Goal: Task Accomplishment & Management: Manage account settings

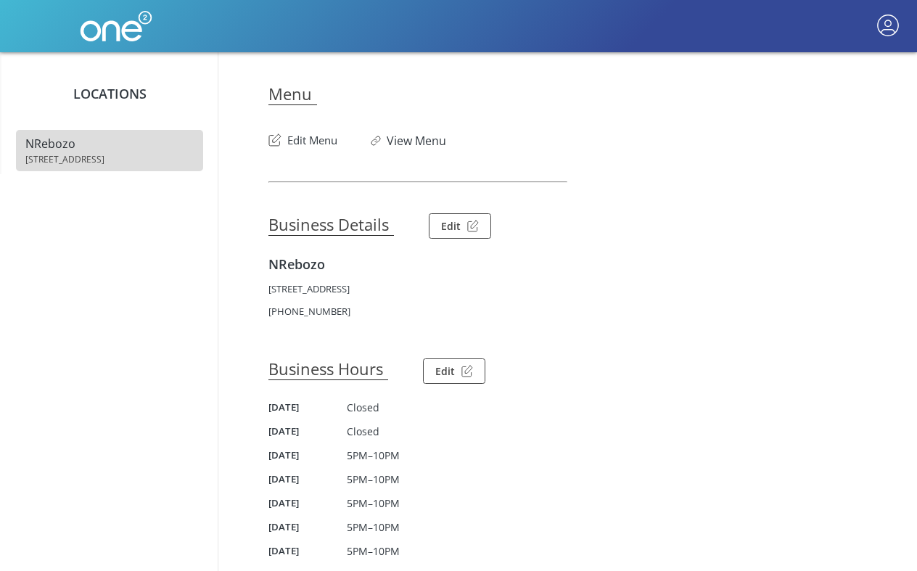
click at [314, 131] on button "Edit Menu" at bounding box center [302, 136] width 69 height 23
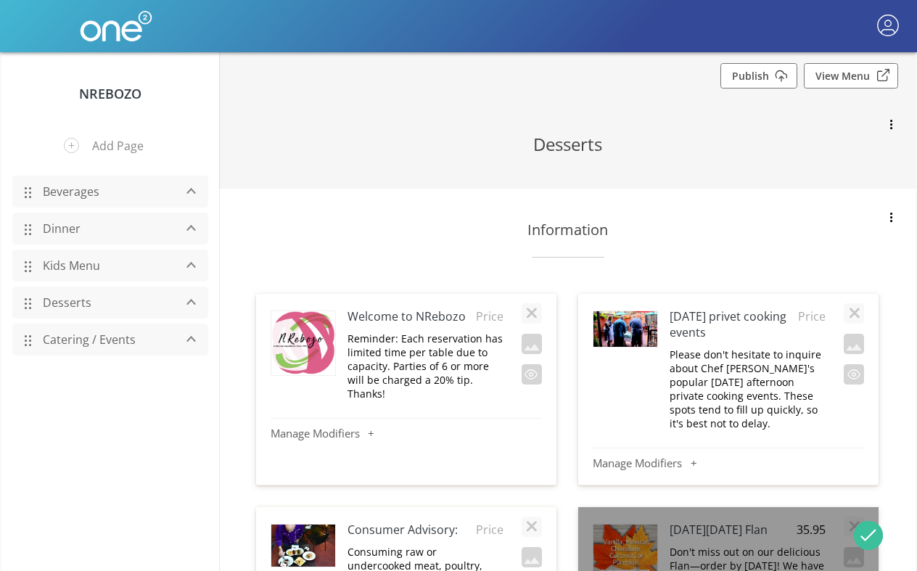
click at [57, 235] on link "Dinner" at bounding box center [105, 229] width 138 height 28
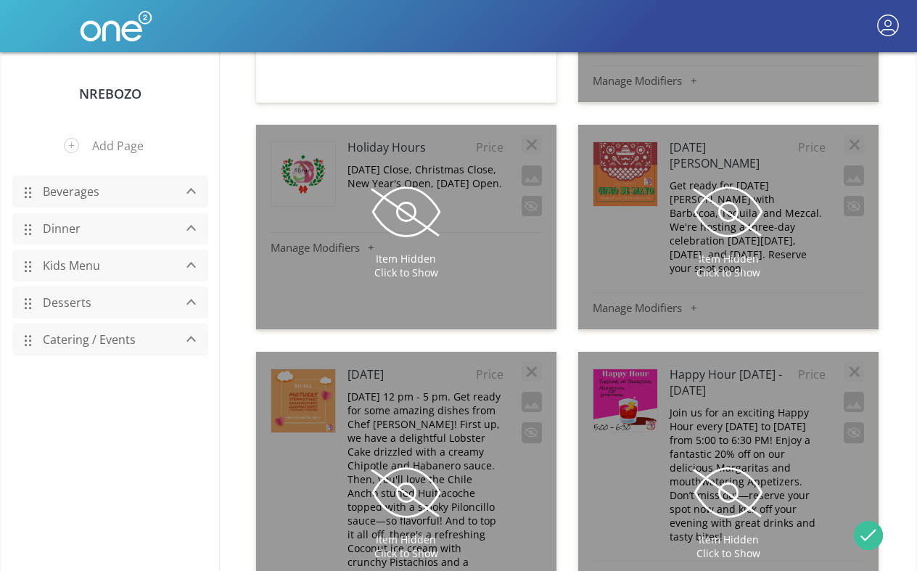
click at [59, 225] on link "Dinner" at bounding box center [105, 229] width 138 height 28
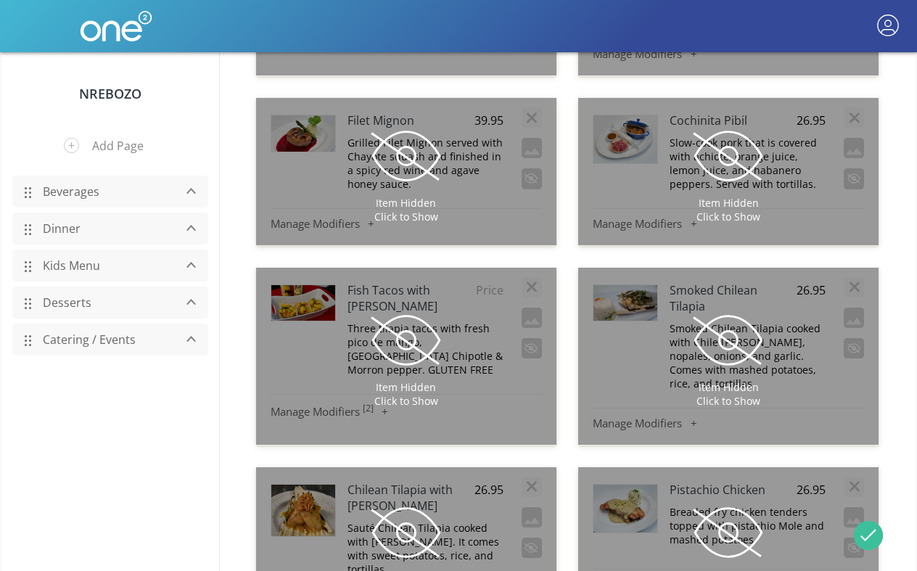
scroll to position [8387, 0]
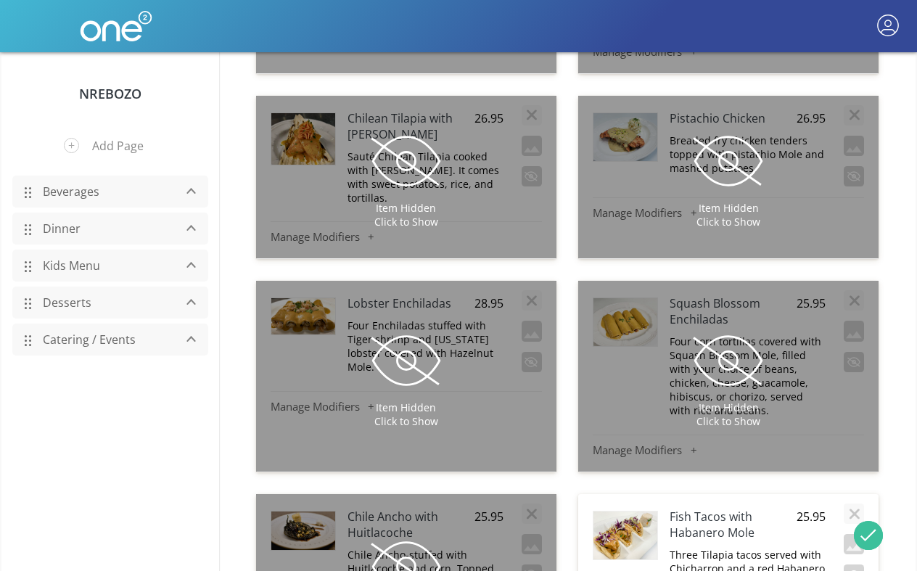
scroll to position [8752, 0]
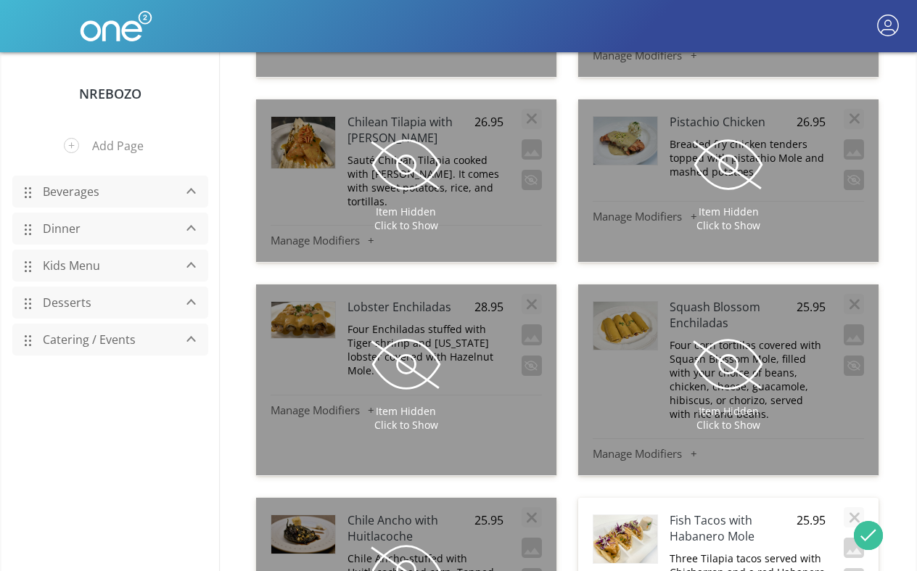
click at [390, 534] on span at bounding box center [406, 570] width 73 height 73
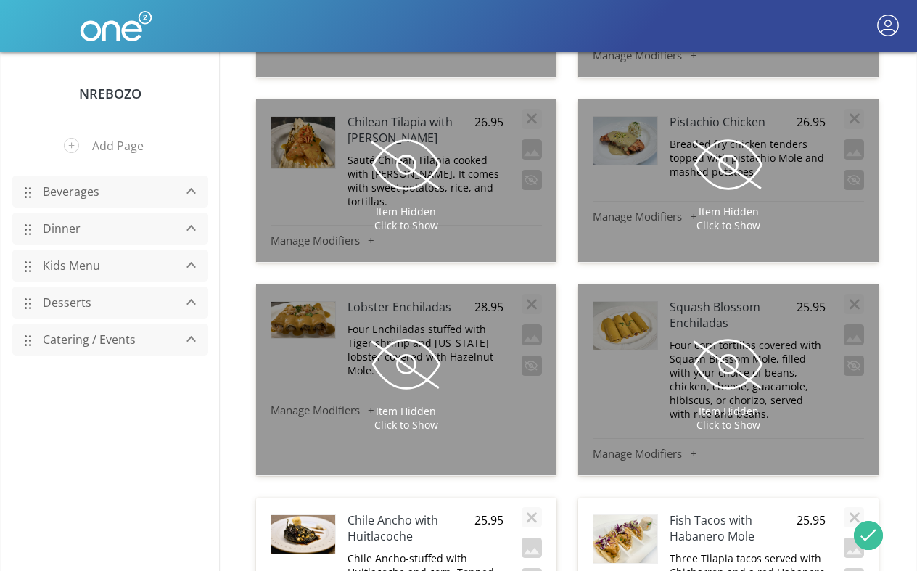
click at [391, 512] on h4 "Chile Ancho with Huitlacoche" at bounding box center [409, 528] width 125 height 32
click at [519, 505] on div "Chile Ancho with Huitlacoche 25.95 Chile Ancho-stuffed with Huitlacoche and cor…" at bounding box center [406, 558] width 271 height 106
click at [526, 568] on button "button" at bounding box center [532, 578] width 20 height 20
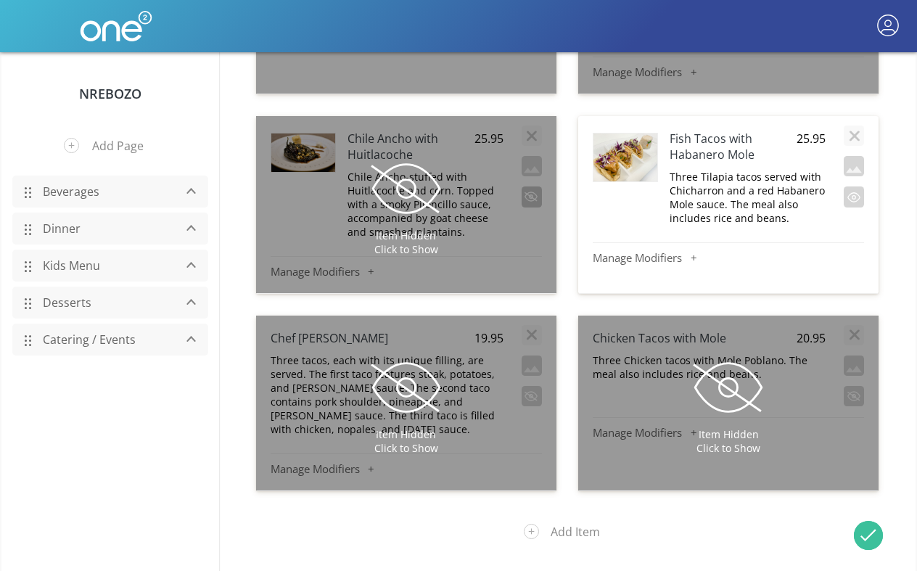
scroll to position [9199, 0]
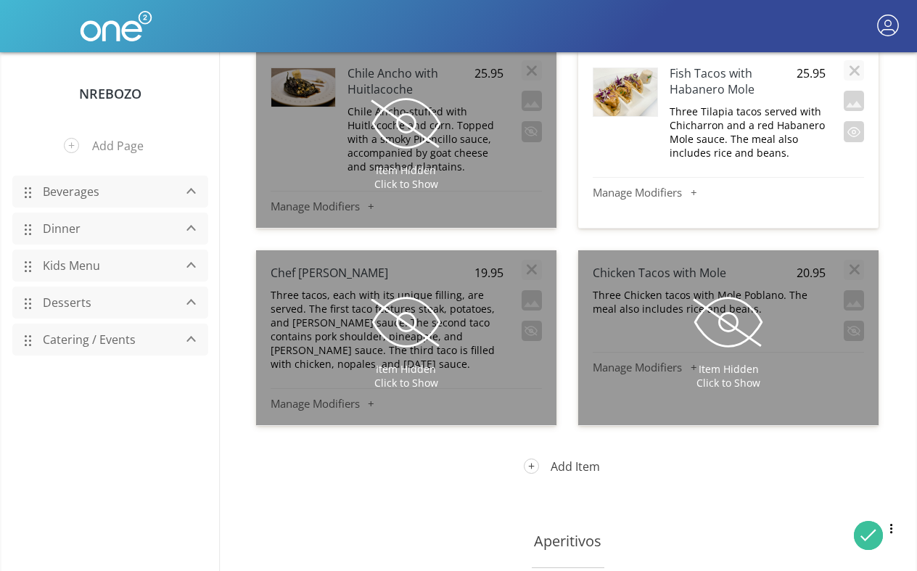
click at [576, 448] on button "Add Item" at bounding box center [567, 467] width 109 height 38
click at [400, 462] on h4 "New Item" at bounding box center [359, 470] width 186 height 16
click at [431, 461] on input "Enchiladas with Huitlacoche" at bounding box center [359, 469] width 186 height 17
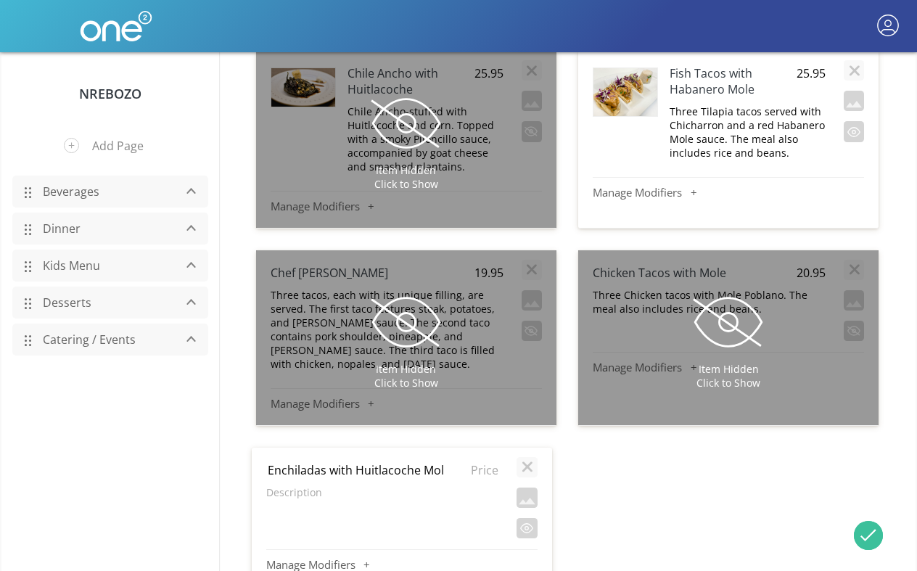
type input "Enchiladas with Huitlacoche Mole"
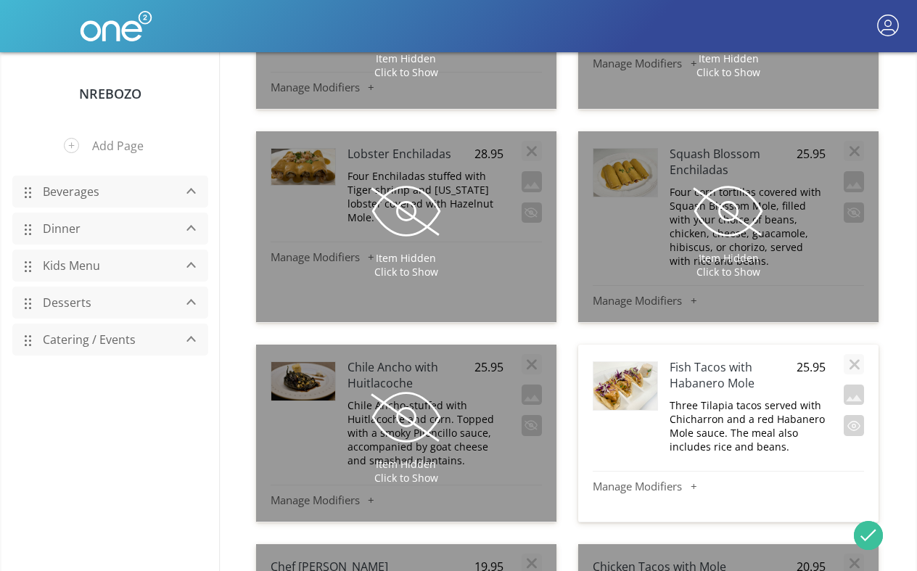
scroll to position [9146, 0]
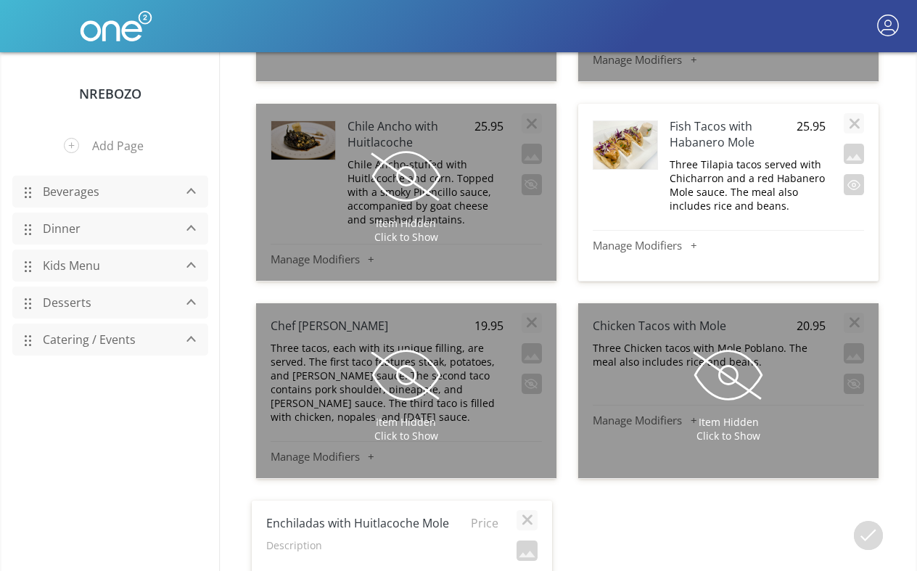
click at [482, 515] on span "Price" at bounding box center [480, 523] width 36 height 16
type input "25.95"
click at [574, 501] on div at bounding box center [725, 581] width 313 height 161
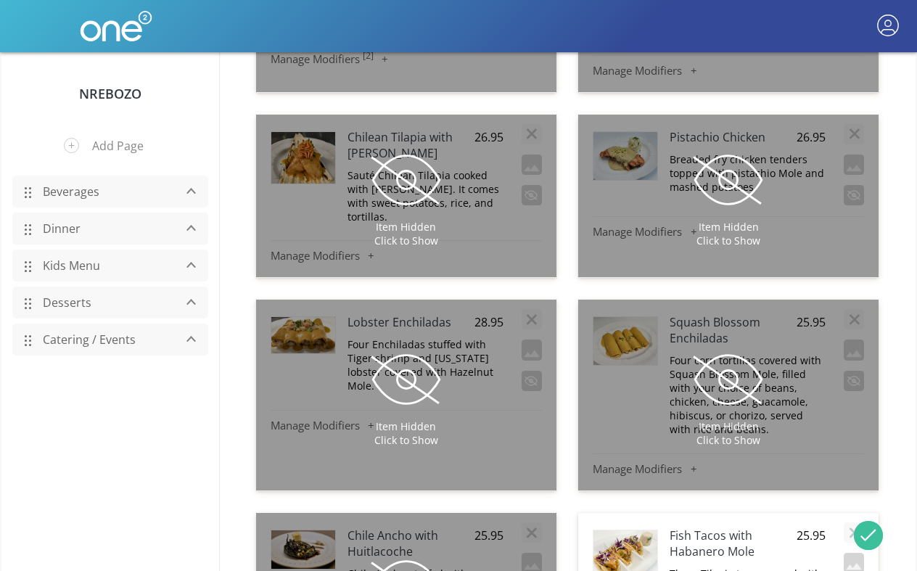
scroll to position [8689, 0]
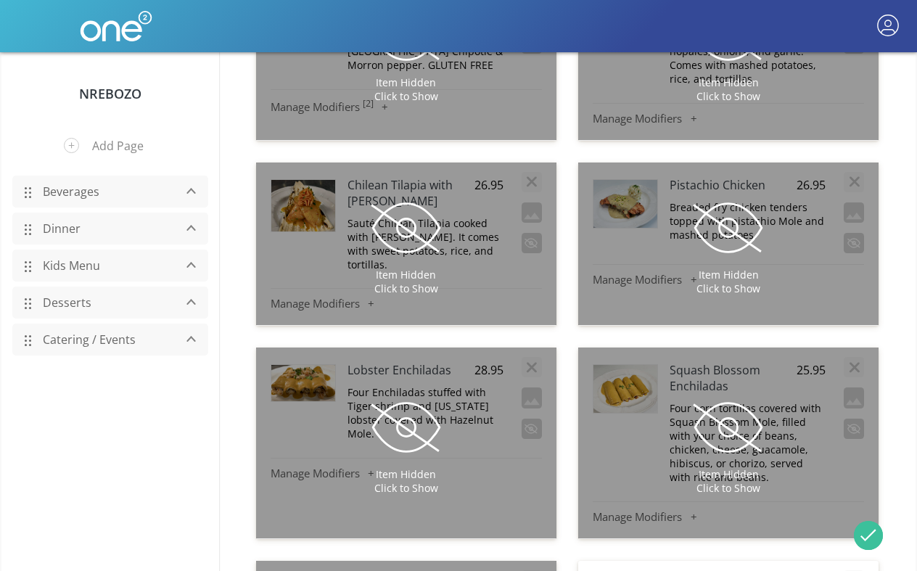
click at [737, 391] on span at bounding box center [728, 427] width 73 height 73
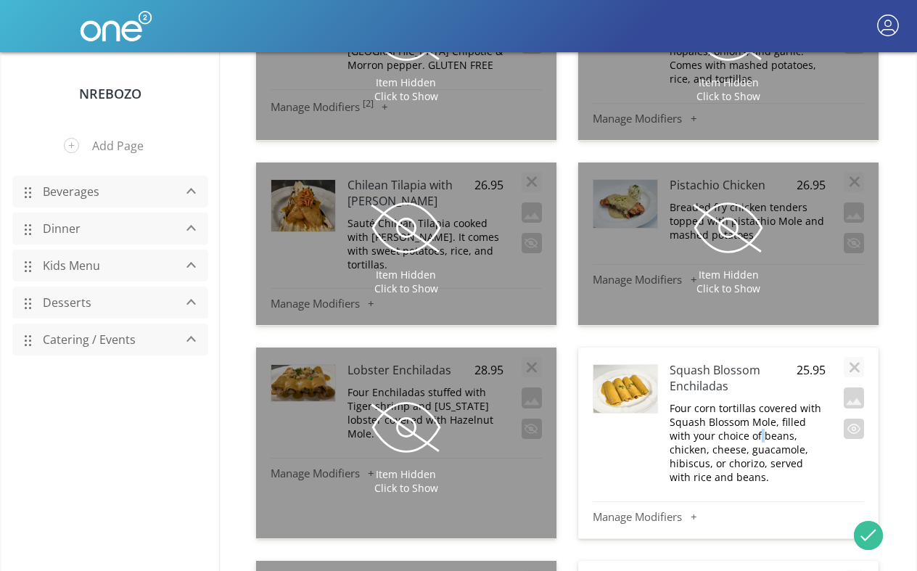
click at [737, 401] on p "Four corn tortillas covered with Squash Blossom Mole, filled with your choice o…" at bounding box center [748, 442] width 156 height 83
click at [849, 419] on button "button" at bounding box center [854, 429] width 20 height 20
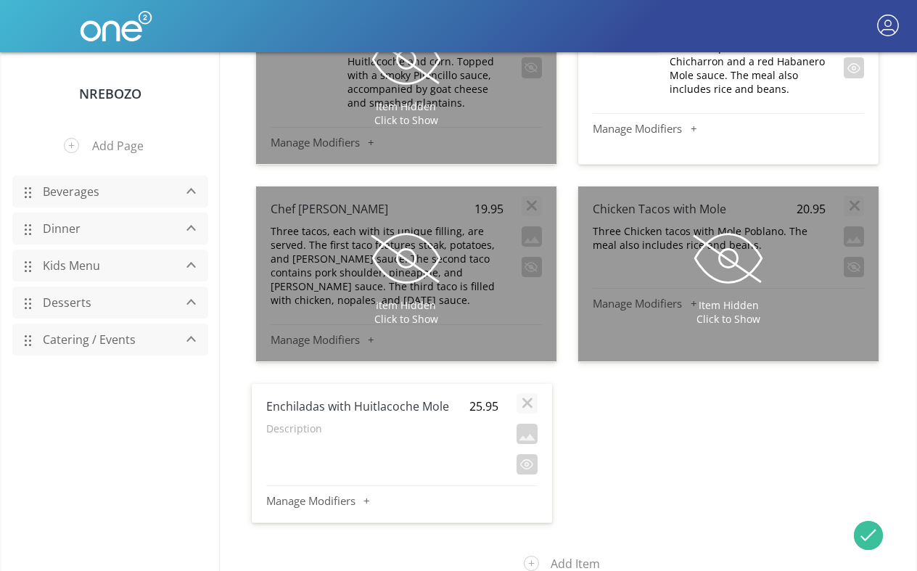
scroll to position [9249, 0]
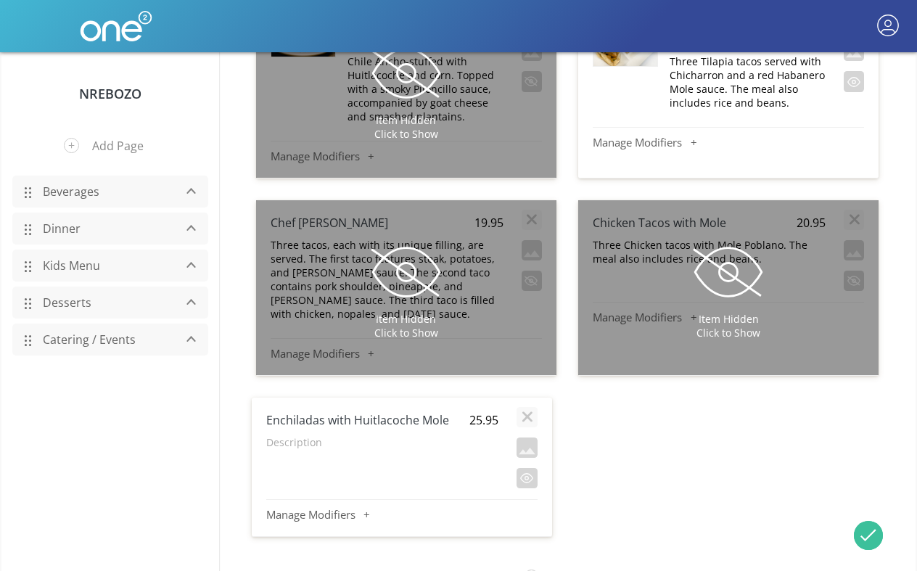
click at [316, 435] on p "Description" at bounding box center [382, 442] width 233 height 14
type textarea "Four corn tortillas covered with Squash Blossom Mole, filled with your choice o…"
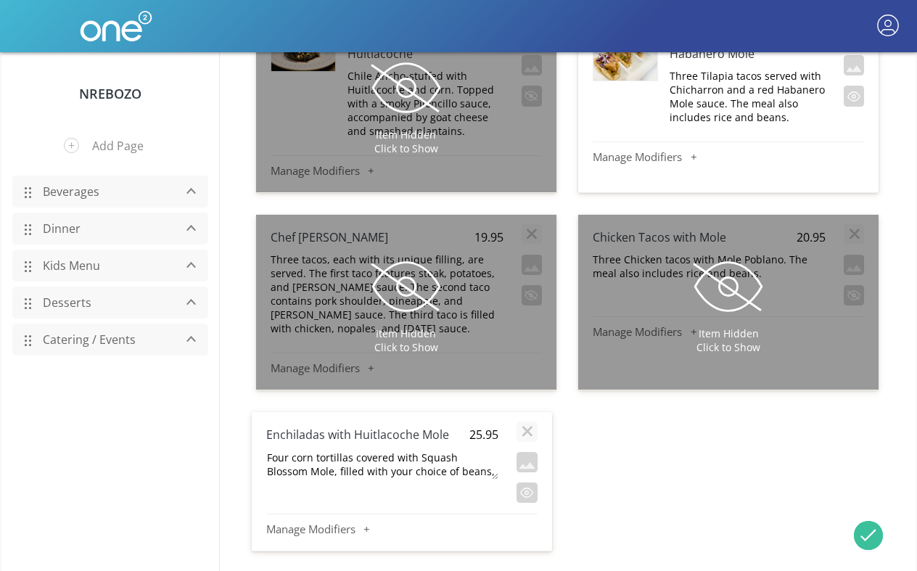
scroll to position [0, 0]
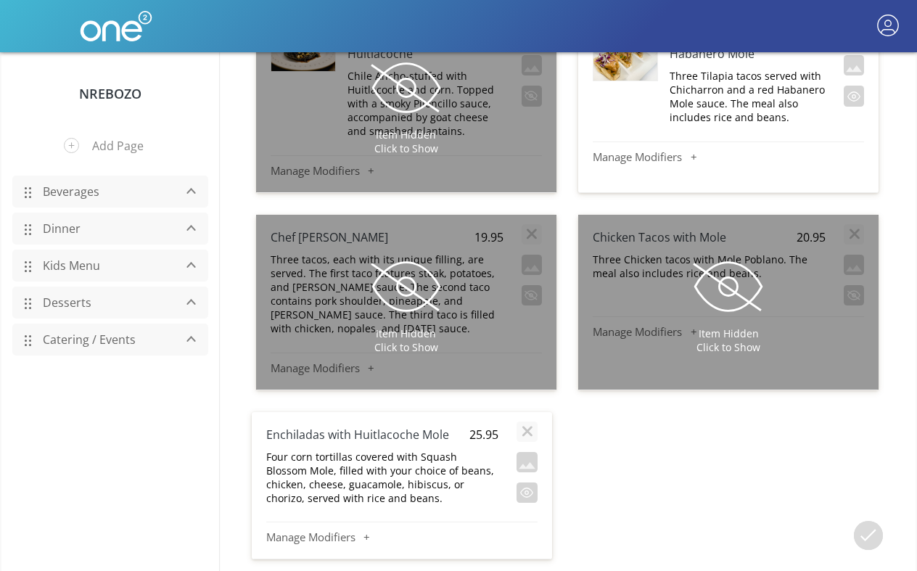
click at [377, 427] on h4 "Enchiladas with Huitlacoche Mole" at bounding box center [359, 435] width 186 height 16
click at [377, 426] on input "Enchiladas with Huitlacoche Mole" at bounding box center [359, 434] width 186 height 17
click at [408, 426] on input "Enchiladas with Huitlacoche Mole" at bounding box center [359, 434] width 186 height 17
drag, startPoint x: 353, startPoint y: 100, endPoint x: 445, endPoint y: 107, distance: 92.4
click at [445, 426] on input "Enchiladas with Huitlacoche Mole" at bounding box center [359, 434] width 186 height 17
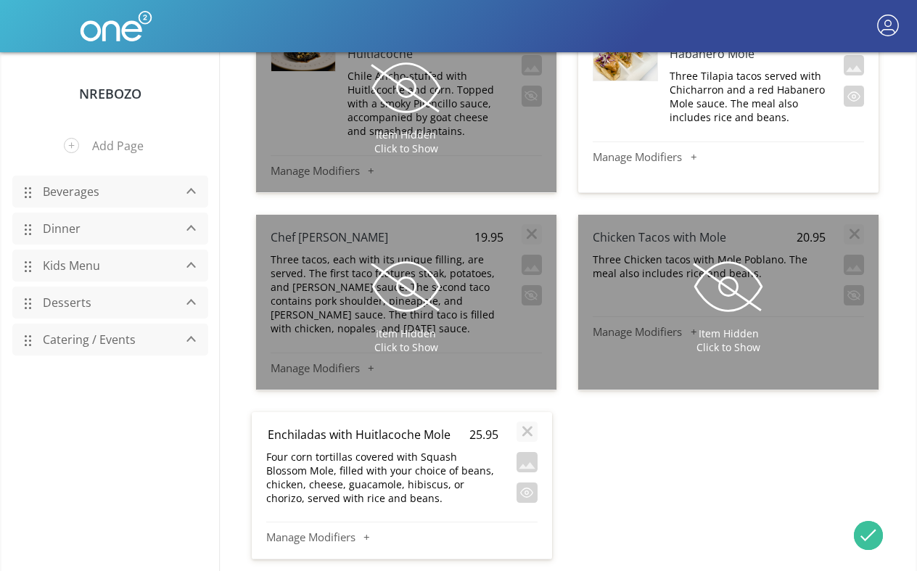
click at [436, 450] on p "Four corn tortillas covered with Squash Blossom Mole, filled with your choice o…" at bounding box center [382, 477] width 233 height 55
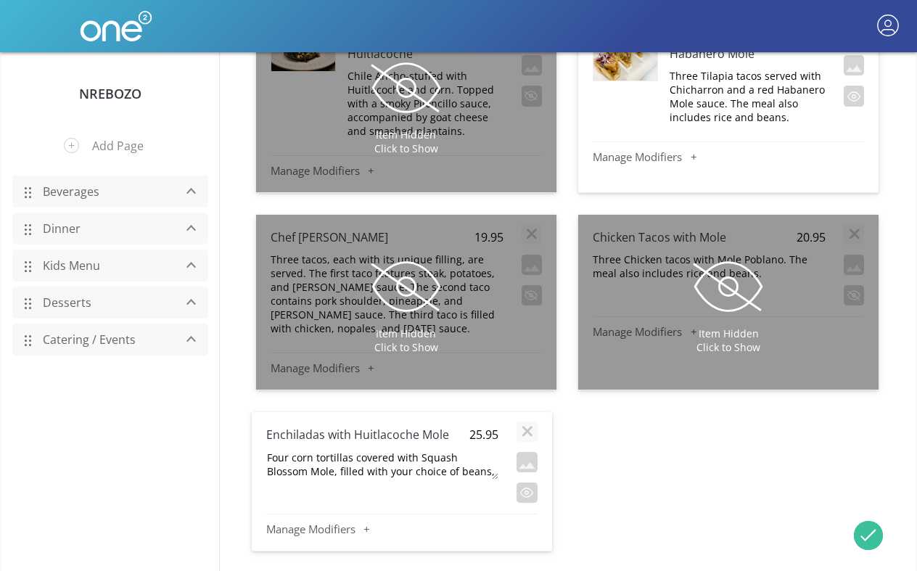
click at [439, 449] on textarea "Four corn tortillas covered with Squash Blossom Mole, filled with your choice o…" at bounding box center [381, 464] width 233 height 30
drag, startPoint x: 439, startPoint y: 125, endPoint x: 287, endPoint y: 133, distance: 151.9
type textarea "Four corn tortillas covered with Huitlacoche Mole, filled with your choice of b…"
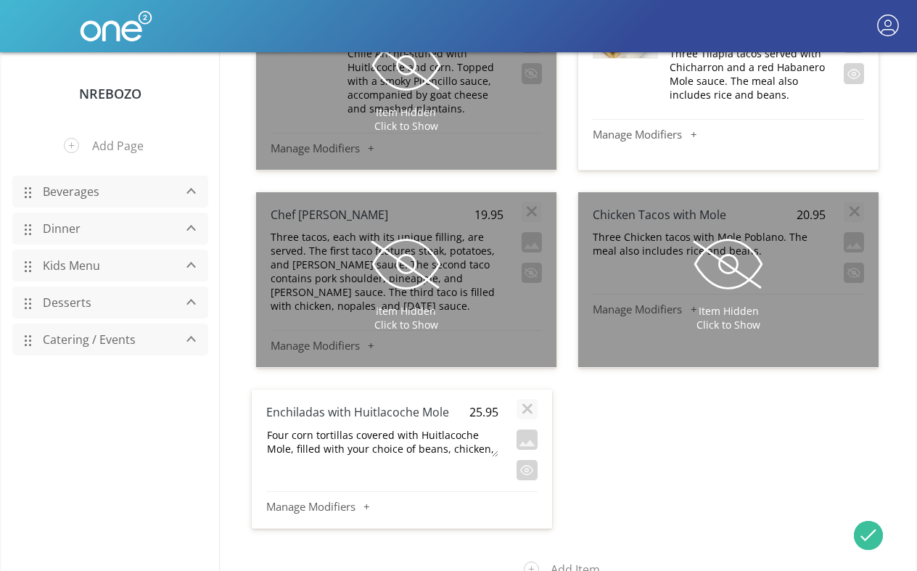
scroll to position [9220, 0]
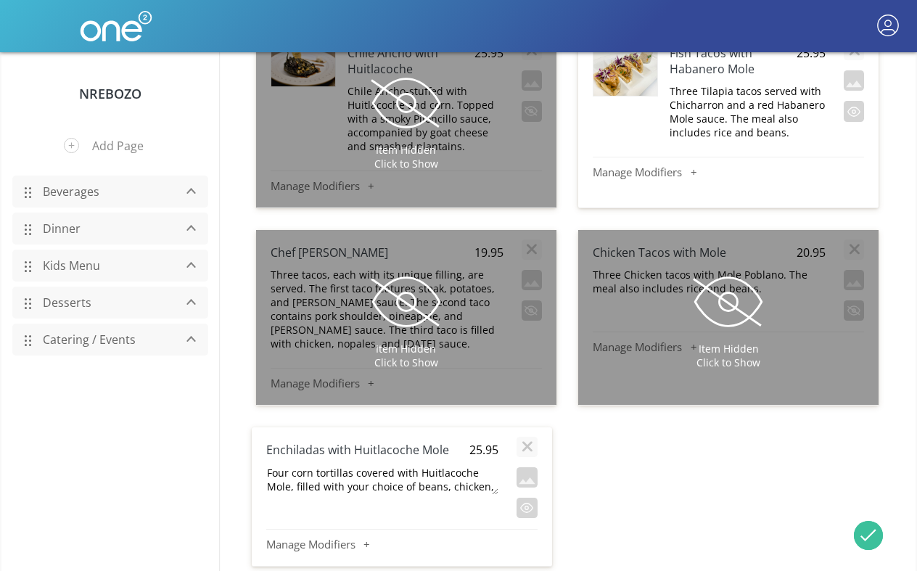
click at [628, 427] on div at bounding box center [725, 507] width 313 height 161
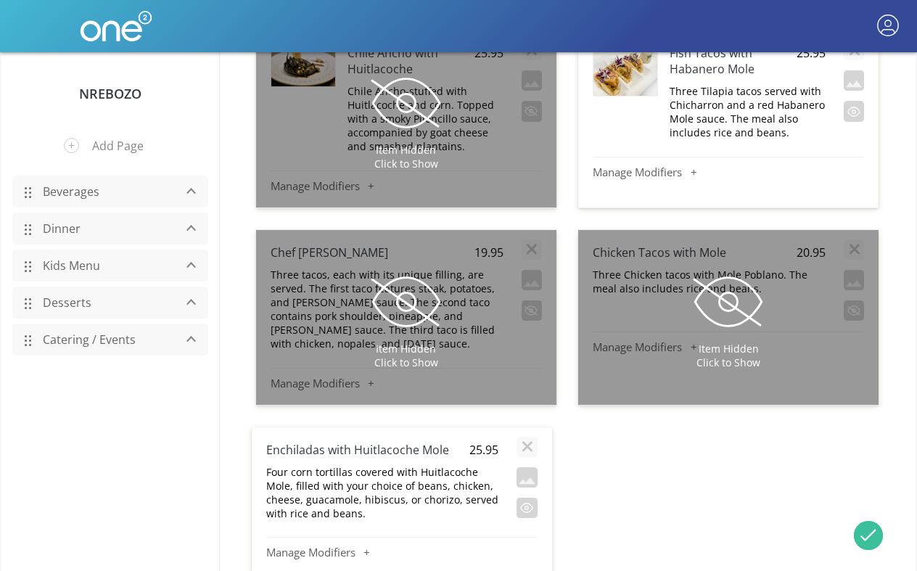
click at [413, 465] on p "Four corn tortillas covered with Huitlacoche Mole, filled with your choice of b…" at bounding box center [382, 492] width 233 height 55
click at [362, 442] on h4 "Enchiladas with Huitlacoche Mole" at bounding box center [359, 450] width 186 height 16
click at [428, 465] on p "Four corn tortillas covered with Huitlacoche Mole, filled with your choice of b…" at bounding box center [382, 492] width 233 height 55
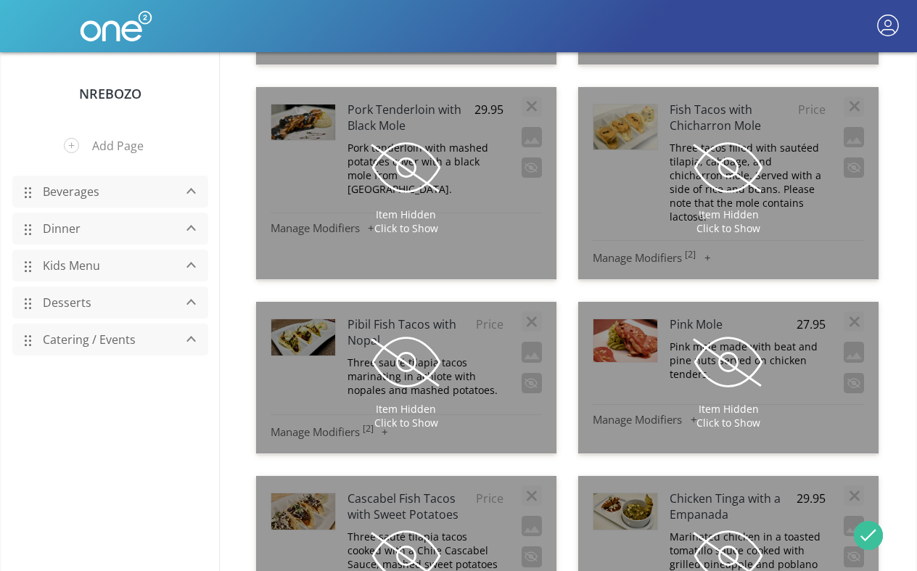
scroll to position [7209, 0]
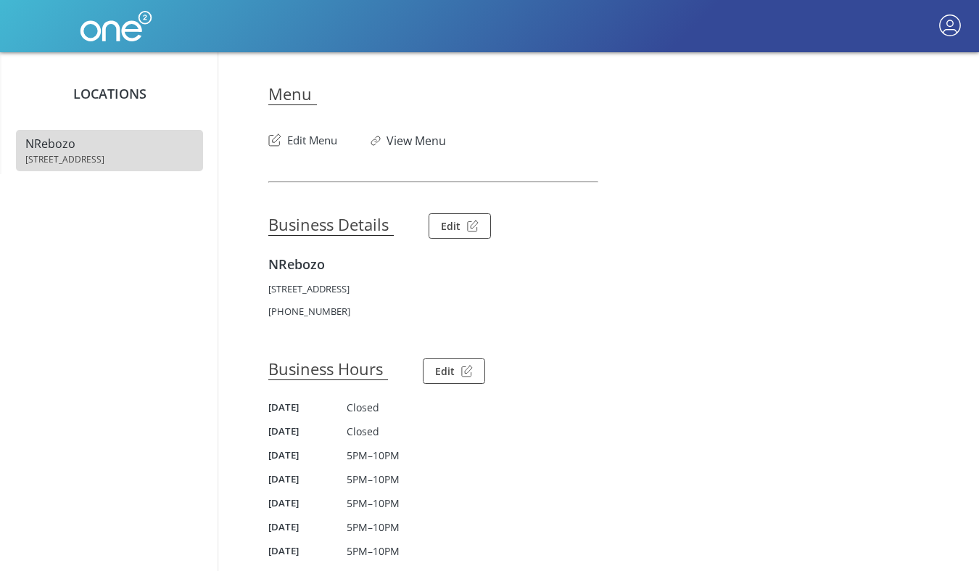
click at [305, 144] on button "Edit Menu" at bounding box center [302, 136] width 69 height 23
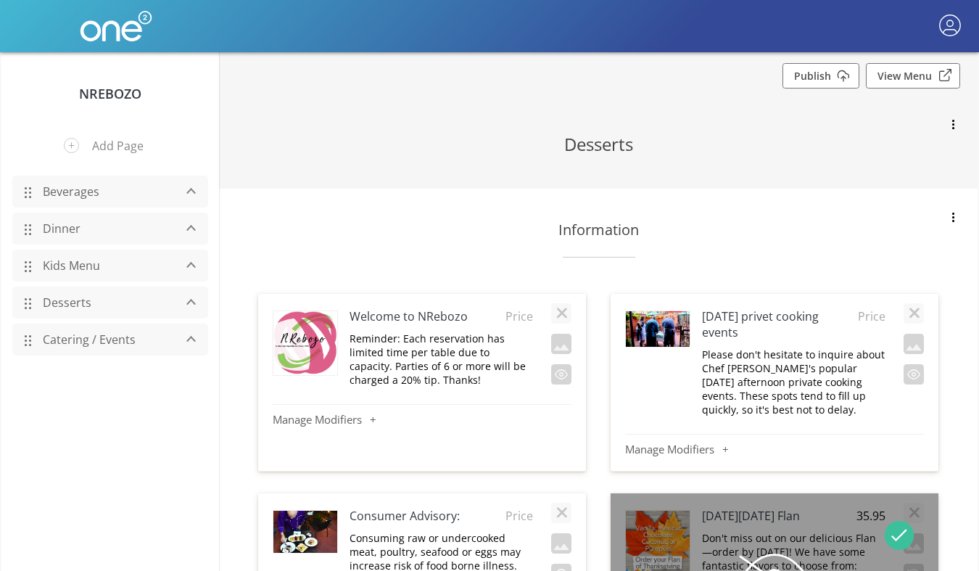
click at [61, 230] on link "Dinner" at bounding box center [105, 229] width 138 height 28
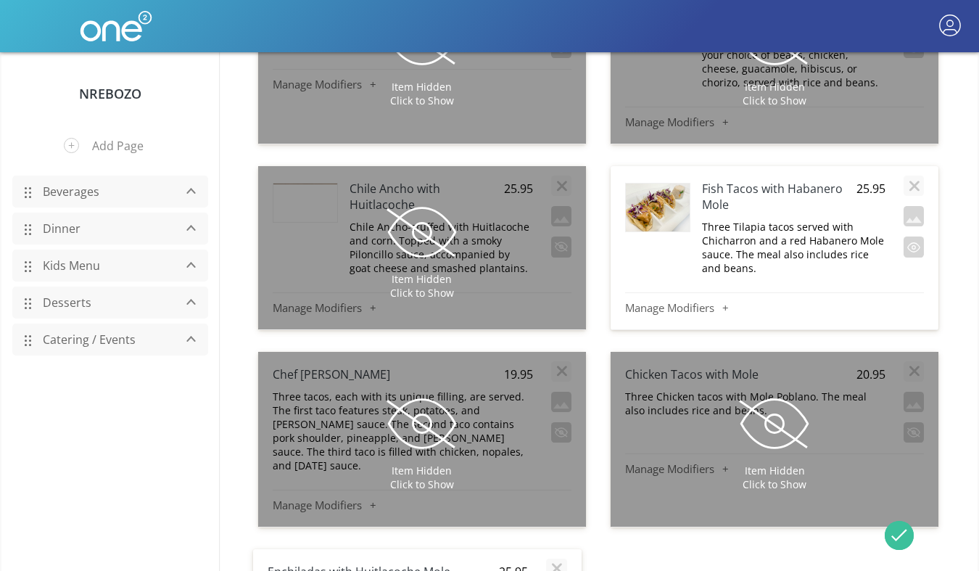
scroll to position [8454, 0]
click at [318, 564] on h4 "Enchiladas with Huitlacoche Mole" at bounding box center [372, 572] width 209 height 16
